Goal: Transaction & Acquisition: Purchase product/service

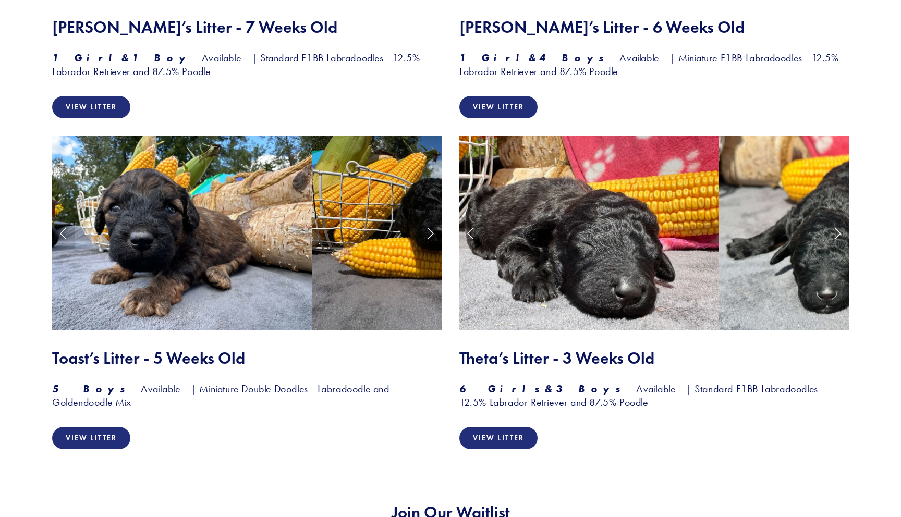
scroll to position [1500, 0]
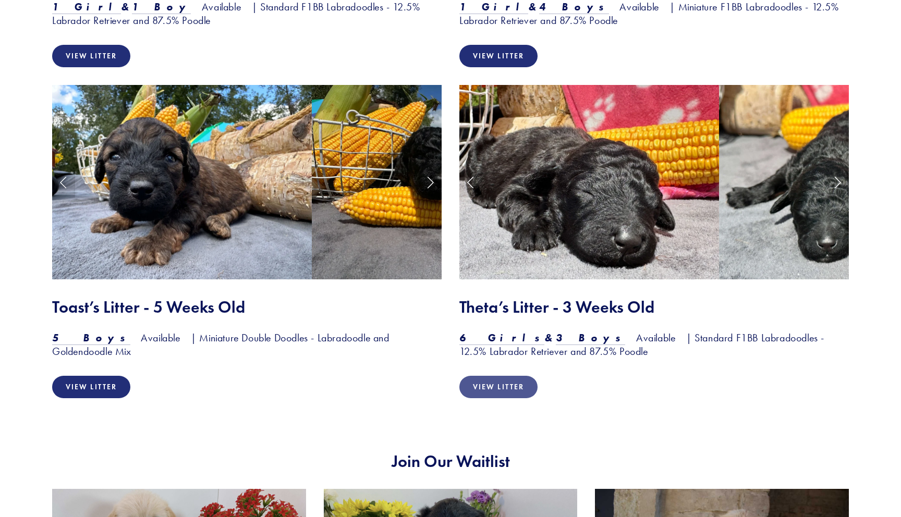
click at [482, 389] on link "View Litter" at bounding box center [499, 387] width 78 height 22
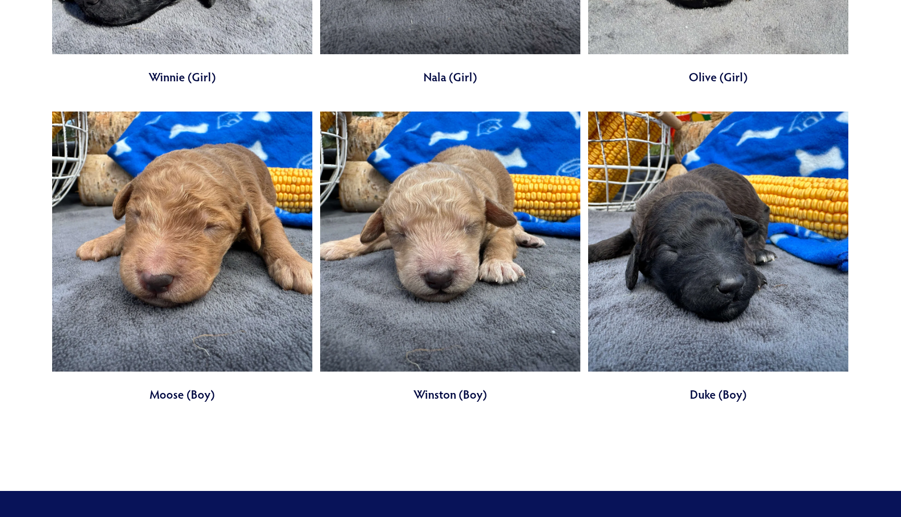
scroll to position [1002, 0]
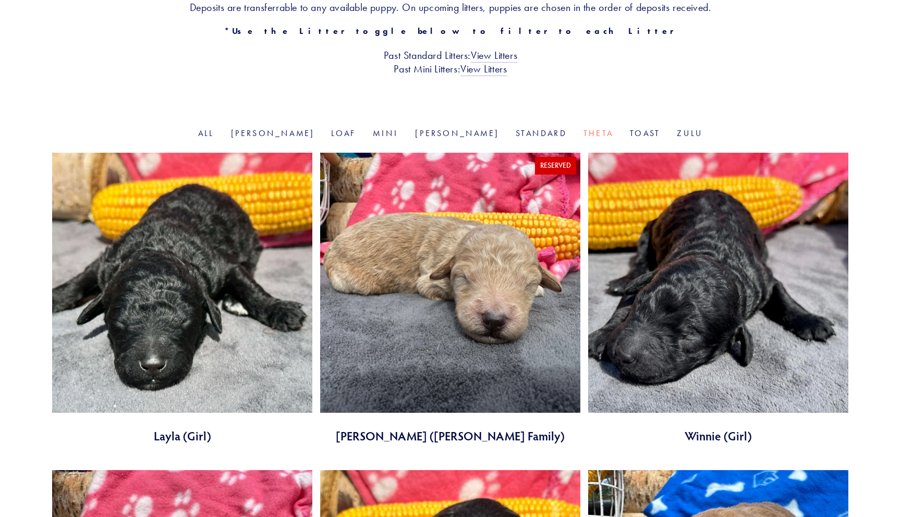
scroll to position [232, 0]
